Goal: Transaction & Acquisition: Purchase product/service

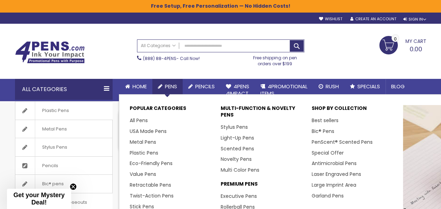
click at [173, 86] on span "Pens" at bounding box center [171, 86] width 12 height 7
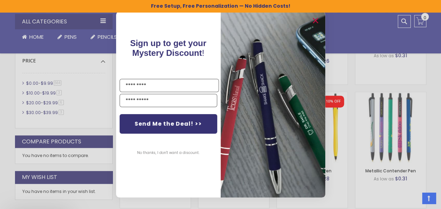
scroll to position [488, 0]
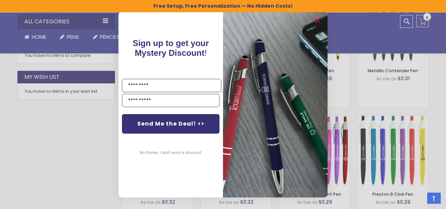
drag, startPoint x: 444, startPoint y: 22, endPoint x: 441, endPoint y: 93, distance: 71.2
click at [318, 22] on icon "Close dialog" at bounding box center [318, 20] width 5 height 5
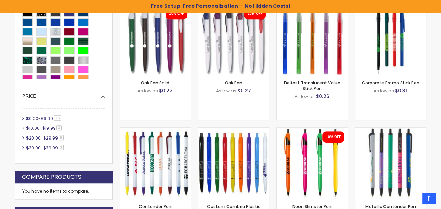
scroll to position [0, 0]
